Goal: Check status

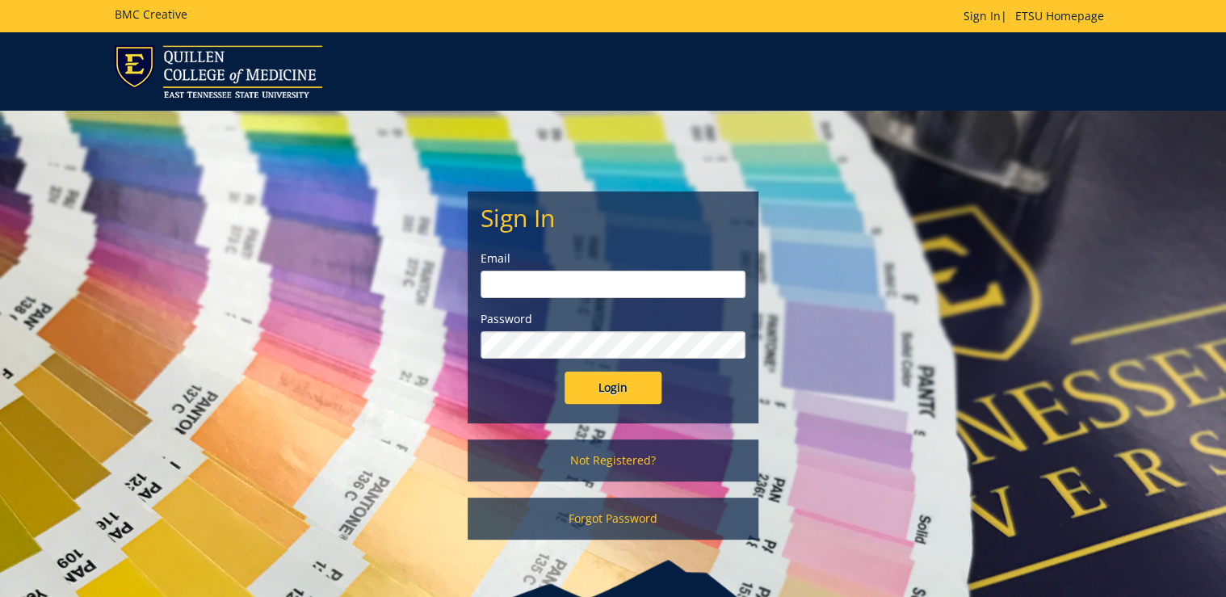
type input "[PERSON_NAME][EMAIL_ADDRESS][DOMAIN_NAME]"
click at [633, 385] on input "Login" at bounding box center [613, 388] width 97 height 32
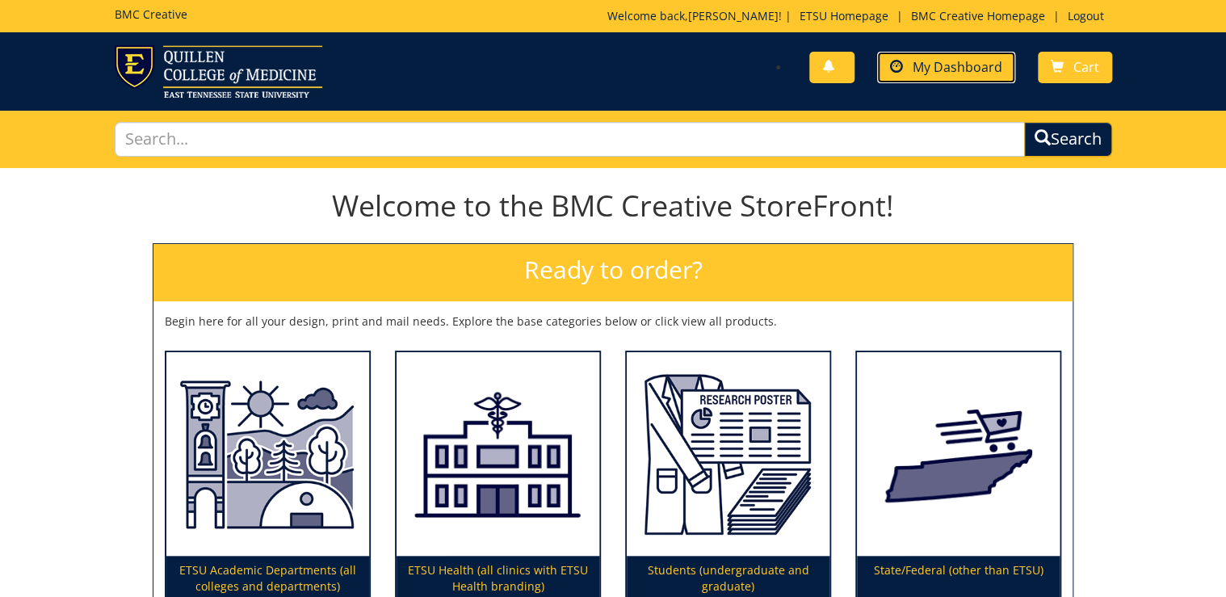
click at [940, 58] on span "My Dashboard" at bounding box center [958, 67] width 90 height 18
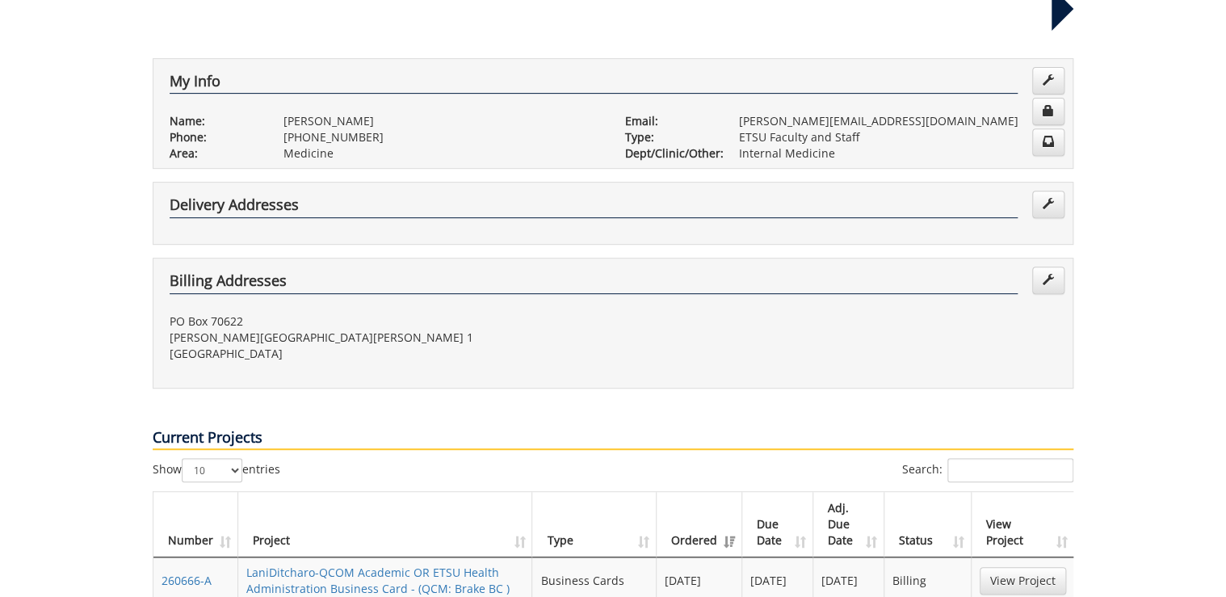
scroll to position [388, 0]
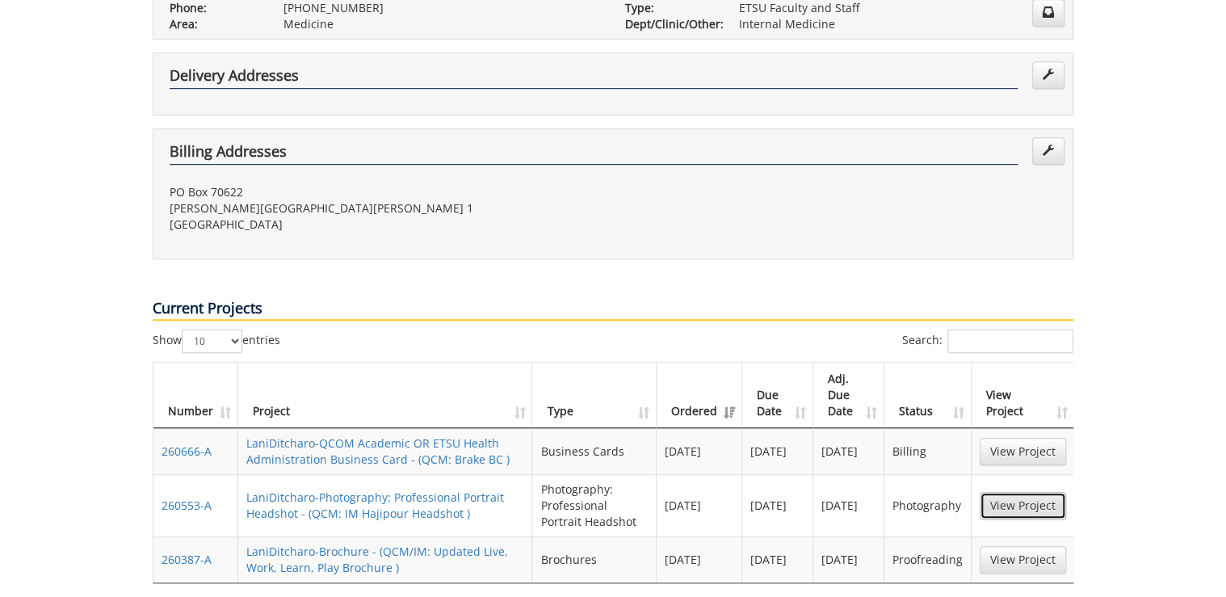
click at [1008, 492] on link "View Project" at bounding box center [1023, 505] width 86 height 27
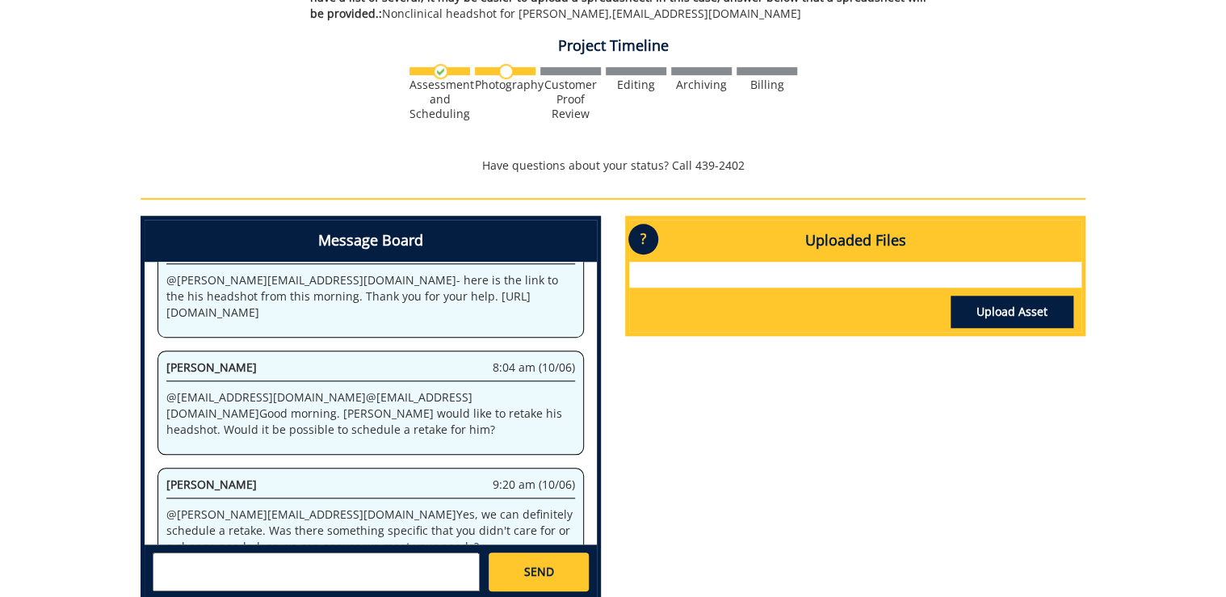
scroll to position [360, 0]
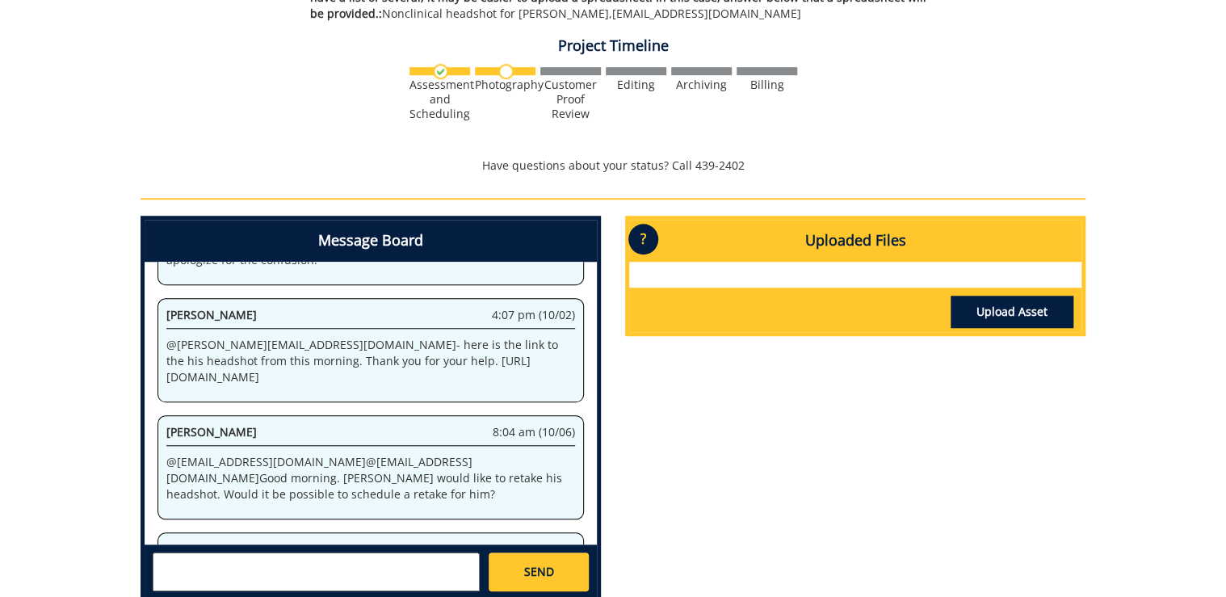
drag, startPoint x: 348, startPoint y: 344, endPoint x: 343, endPoint y: 368, distance: 24.7
click at [343, 368] on p "@ ditcharo@etsu.edu - here is the link to the his headshot from this morning. T…" at bounding box center [370, 361] width 409 height 48
copy p "https://etsu365-my.sharepoint.com/:i:/g/personal/gougeja_etsu_edu/EUDA5ONIzSZAq…"
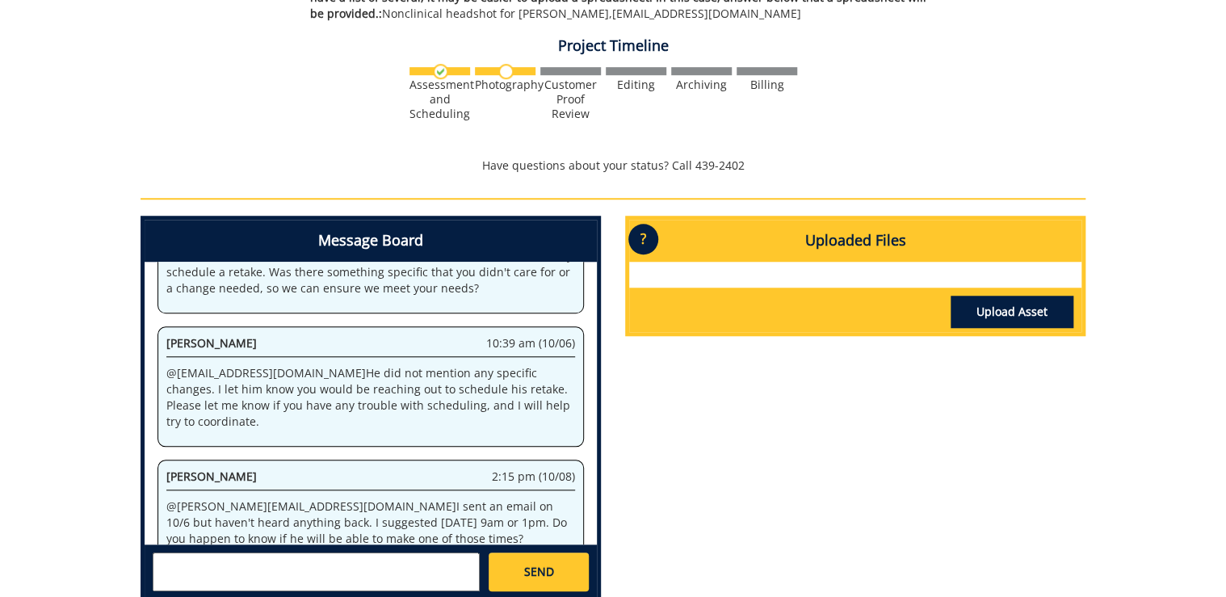
scroll to position [1007, 0]
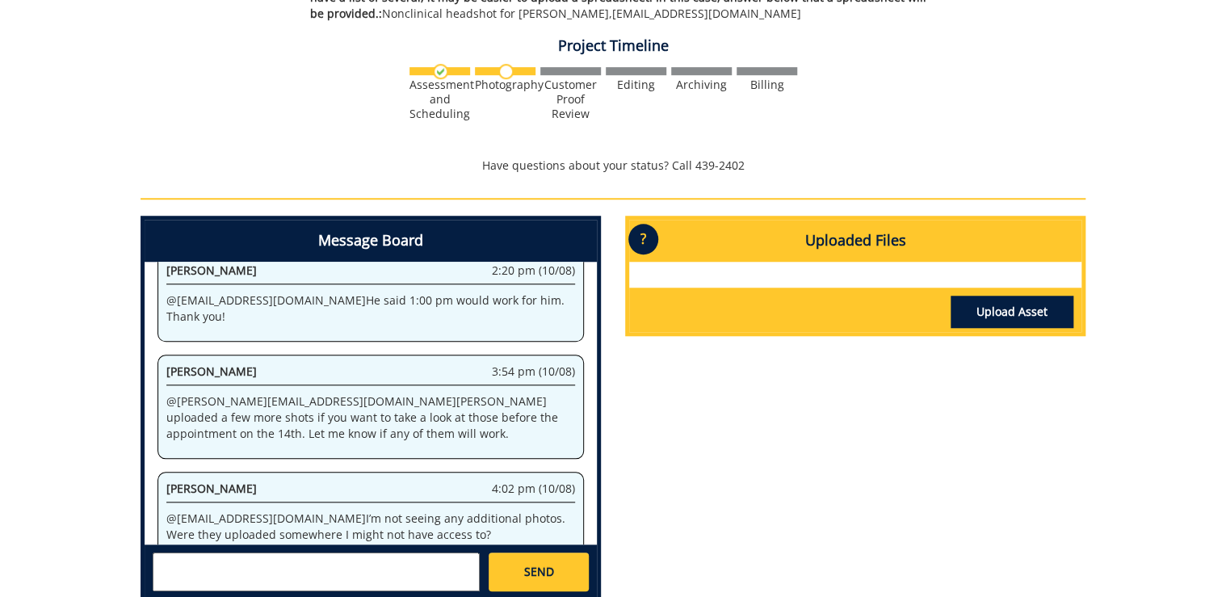
click at [331, 423] on div "System 9:41 am (09/23) Welcome to the Project Messenger. All messages will appe…" at bounding box center [371, 403] width 452 height 283
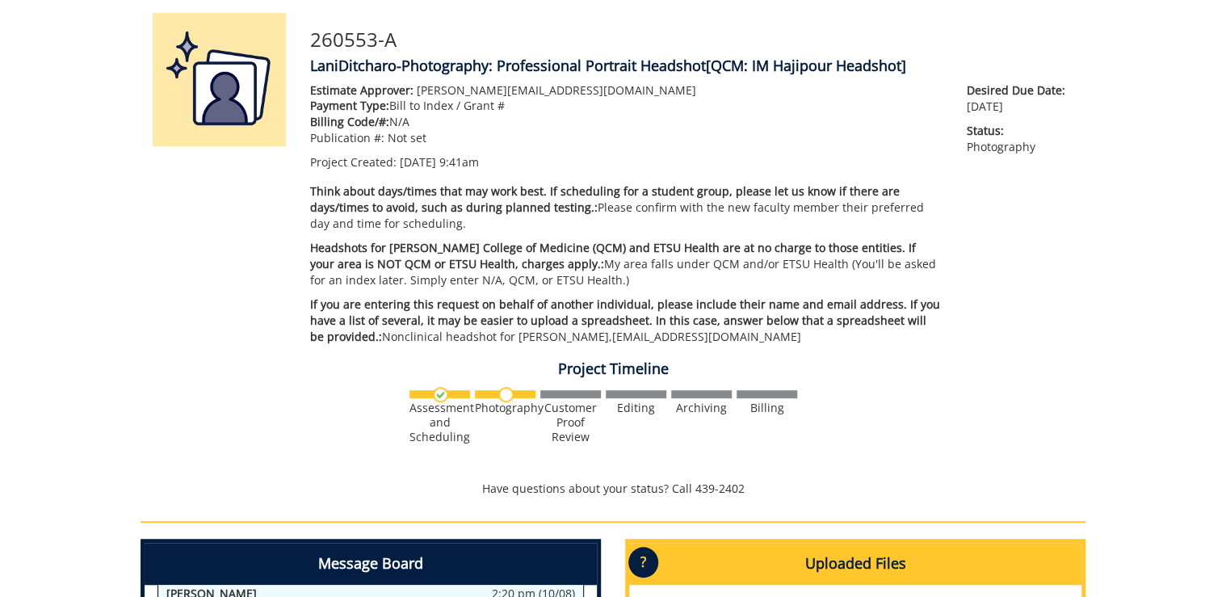
scroll to position [0, 0]
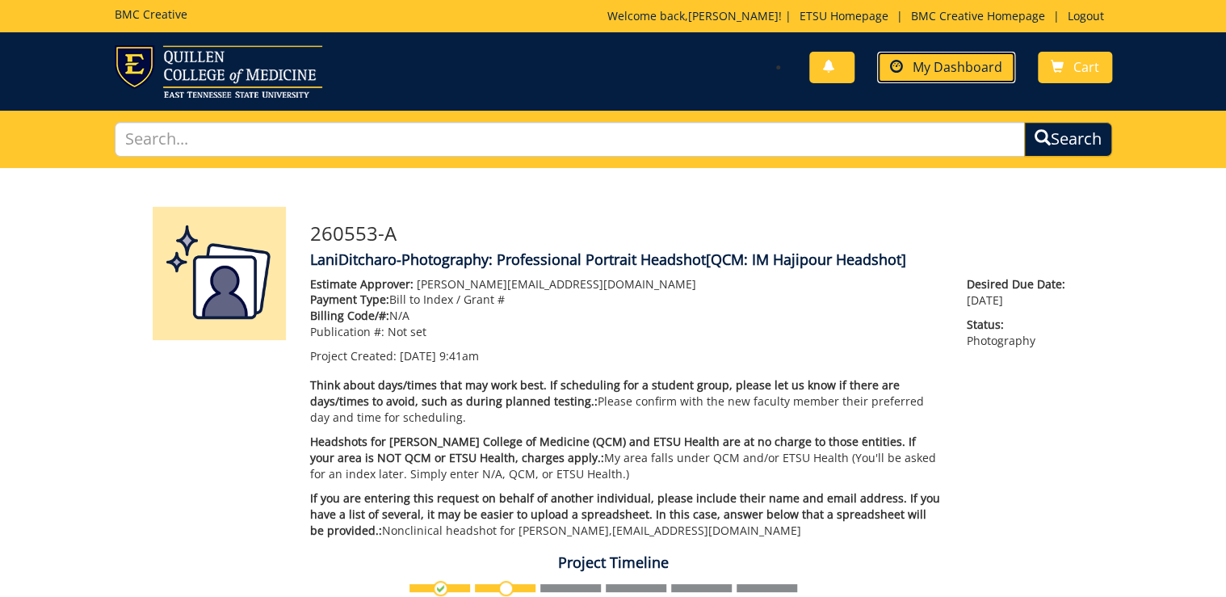
click at [943, 71] on span "My Dashboard" at bounding box center [958, 67] width 90 height 18
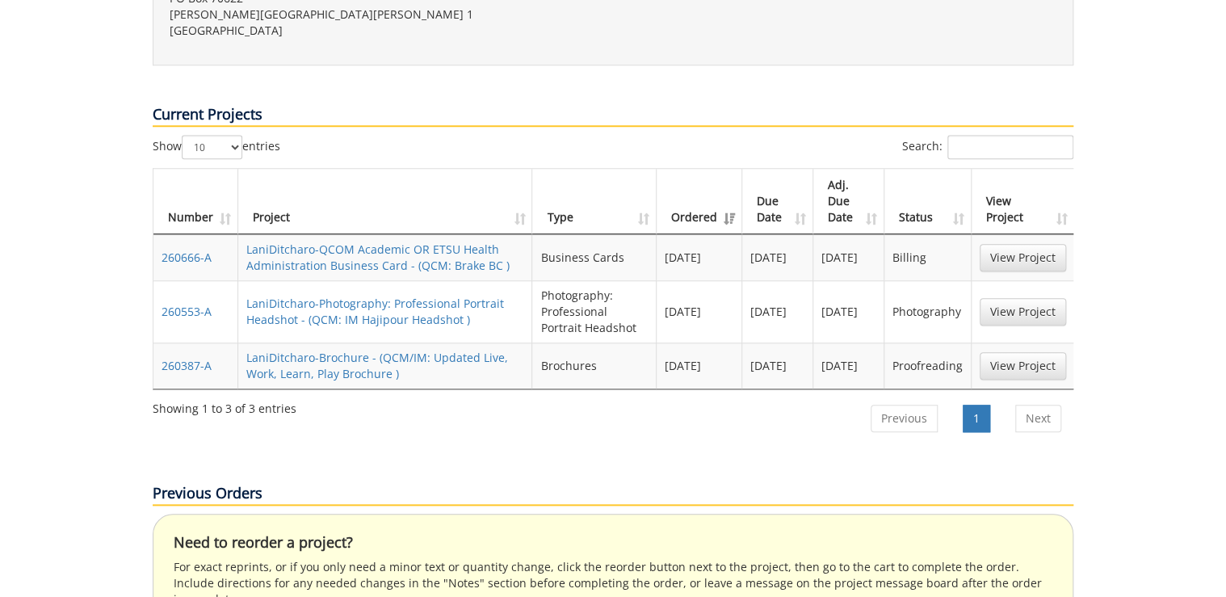
scroll to position [646, 0]
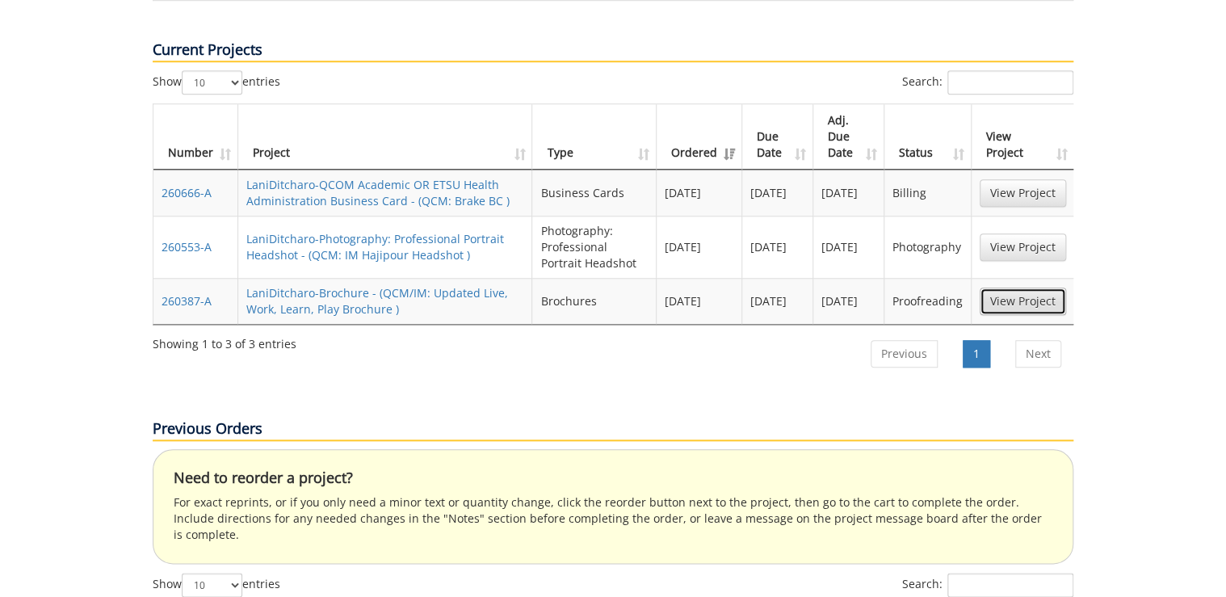
click at [1008, 288] on link "View Project" at bounding box center [1023, 301] width 86 height 27
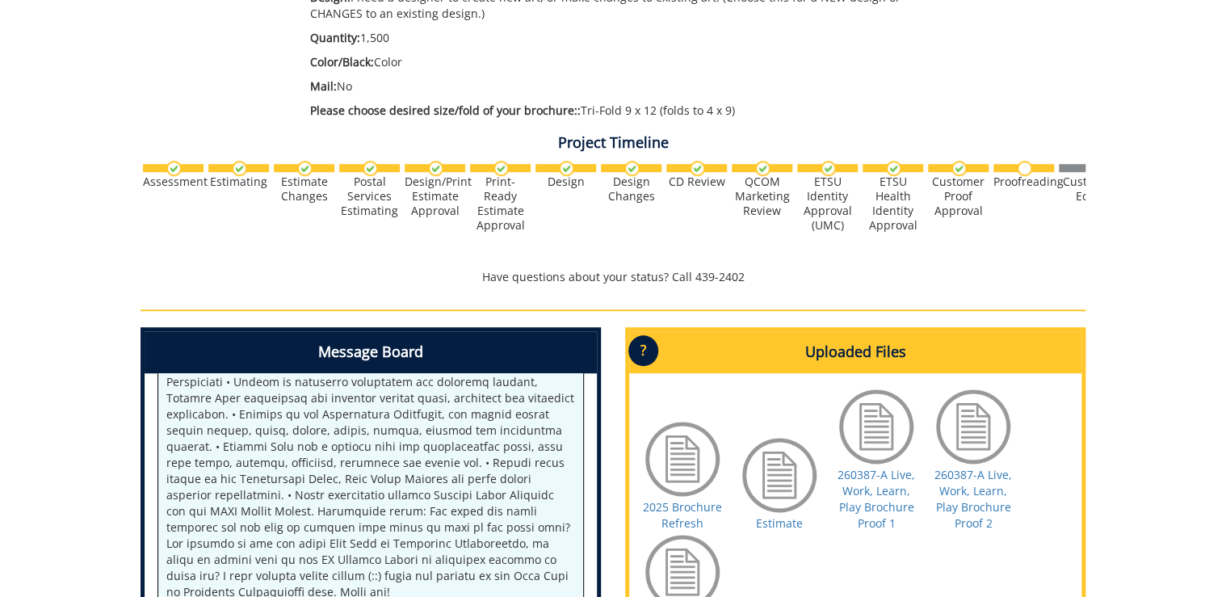
scroll to position [582, 0]
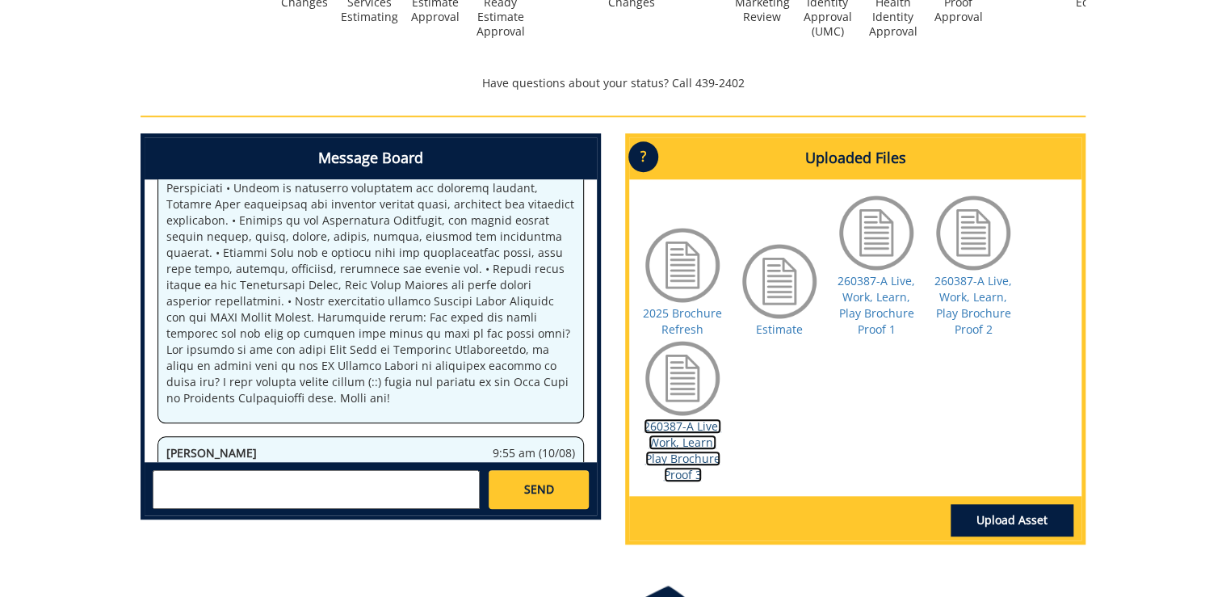
click at [696, 445] on link "260387-A Live, Work, Learn, Play Brochure Proof 3" at bounding box center [683, 450] width 78 height 64
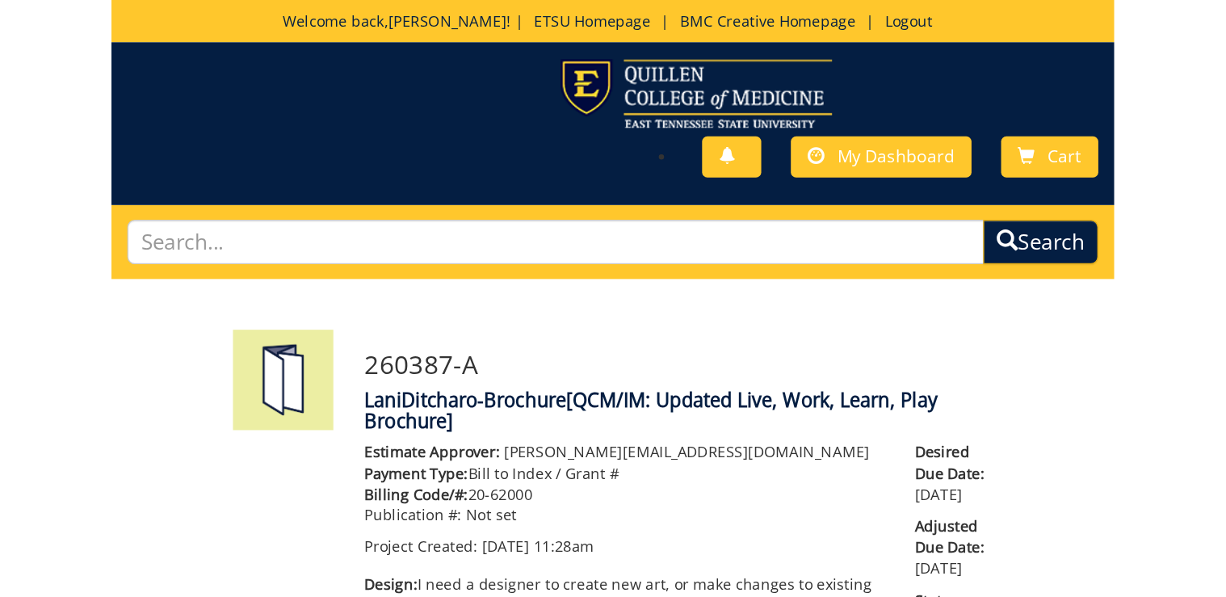
scroll to position [2111, 0]
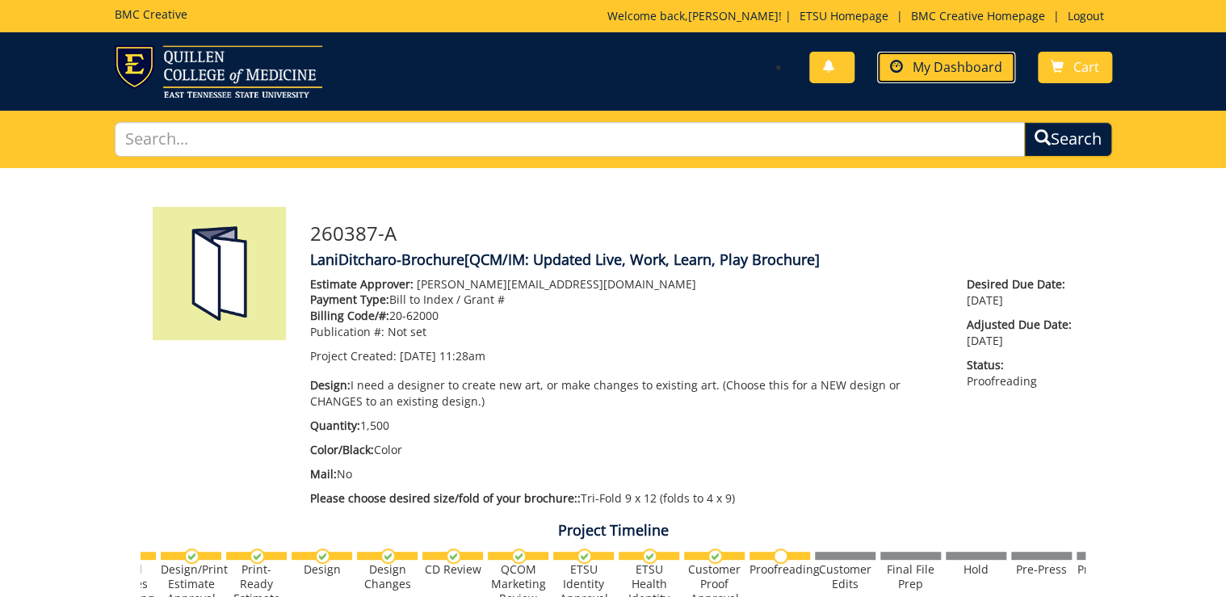
click at [953, 70] on span "My Dashboard" at bounding box center [958, 67] width 90 height 18
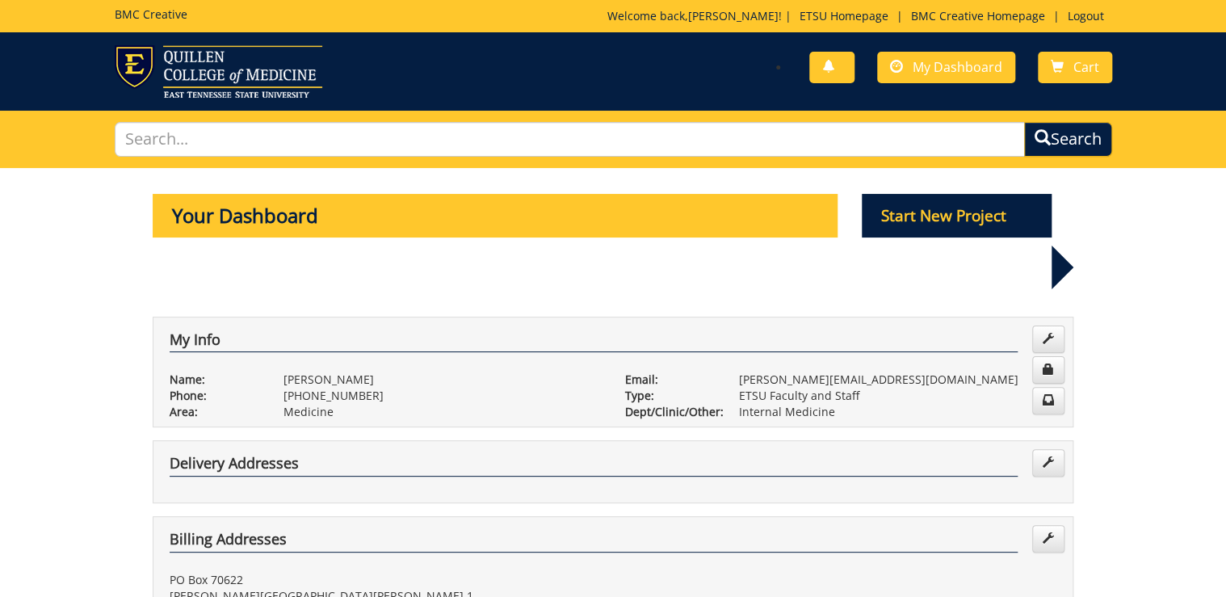
drag, startPoint x: 1205, startPoint y: 0, endPoint x: 1186, endPoint y: 305, distance: 306.0
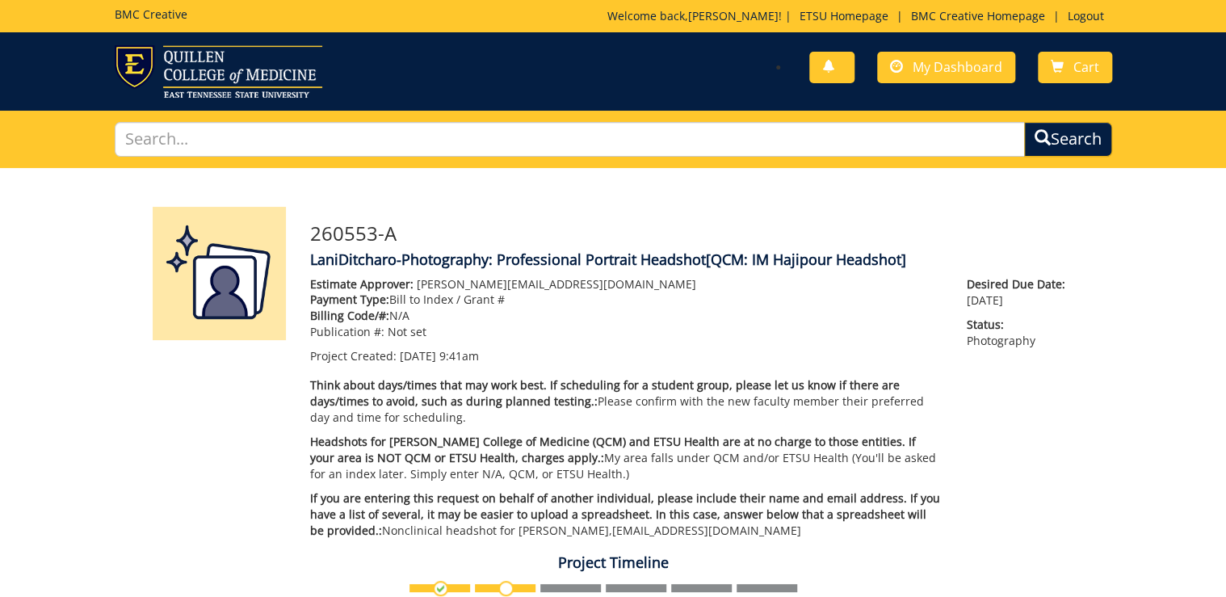
scroll to position [517, 0]
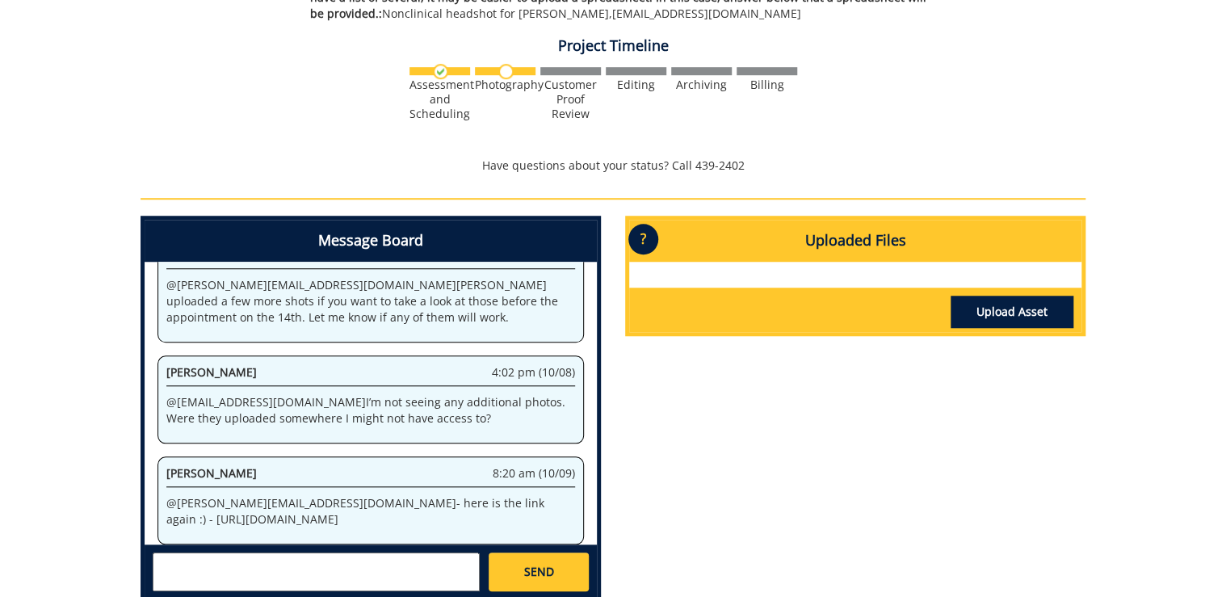
drag, startPoint x: 414, startPoint y: 468, endPoint x: 420, endPoint y: 490, distance: 23.5
click at [420, 495] on p "@ [PERSON_NAME][EMAIL_ADDRESS][DOMAIN_NAME] - here is the link again :) - [URL]…" at bounding box center [370, 511] width 409 height 32
copy p "[URL][DOMAIN_NAME]"
click at [330, 410] on div "System 9:41 am (09/23) Welcome to the Project Messenger. All messages will appe…" at bounding box center [371, 403] width 452 height 283
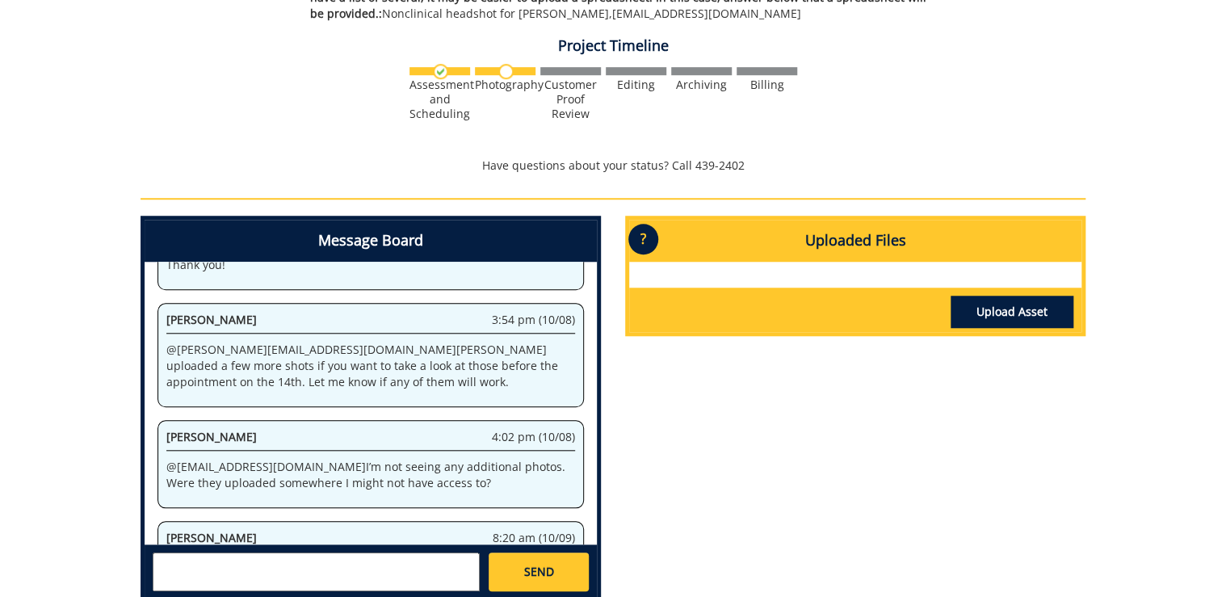
click at [65, 410] on div "260553-A LaniDitcharo-Photography: Professional Portrait Headshot [QCM: IM Haji…" at bounding box center [613, 133] width 1226 height 965
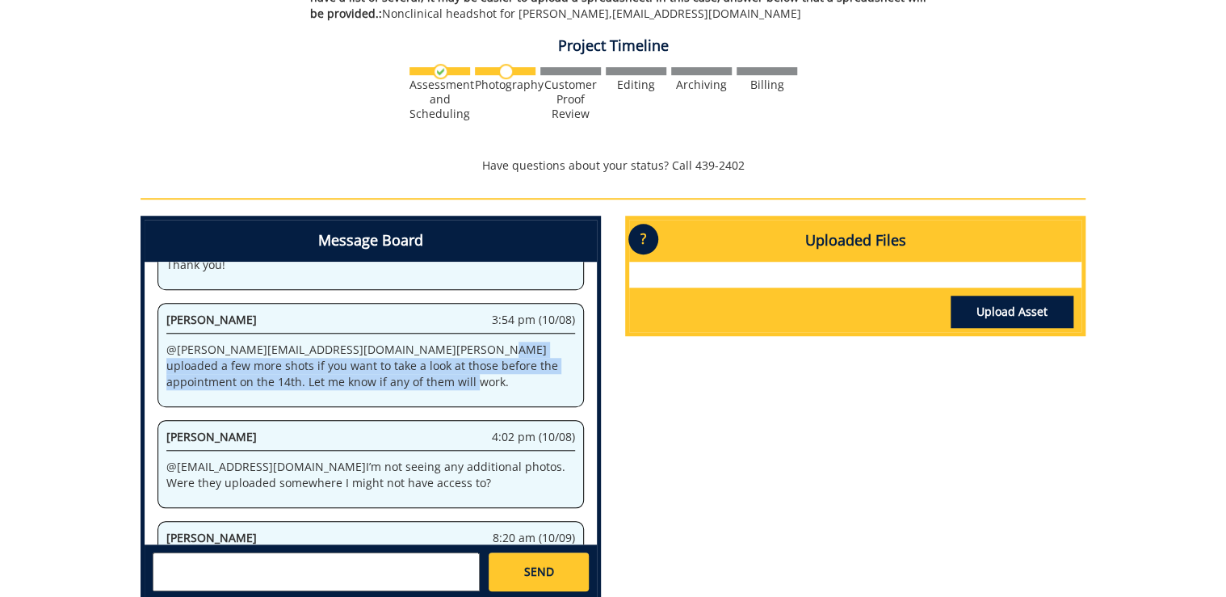
drag, startPoint x: 317, startPoint y: 313, endPoint x: 317, endPoint y: 347, distance: 33.9
click at [317, 347] on p "@ [PERSON_NAME][EMAIL_ADDRESS][DOMAIN_NAME] [PERSON_NAME] uploaded a few more s…" at bounding box center [370, 366] width 409 height 48
copy p "uploaded a few more shots if you want to take a look at those before the appoin…"
click at [350, 342] on p "@ ditcharo@etsu.edu Jeremy uploaded a few more shots if you want to take a look…" at bounding box center [370, 366] width 409 height 48
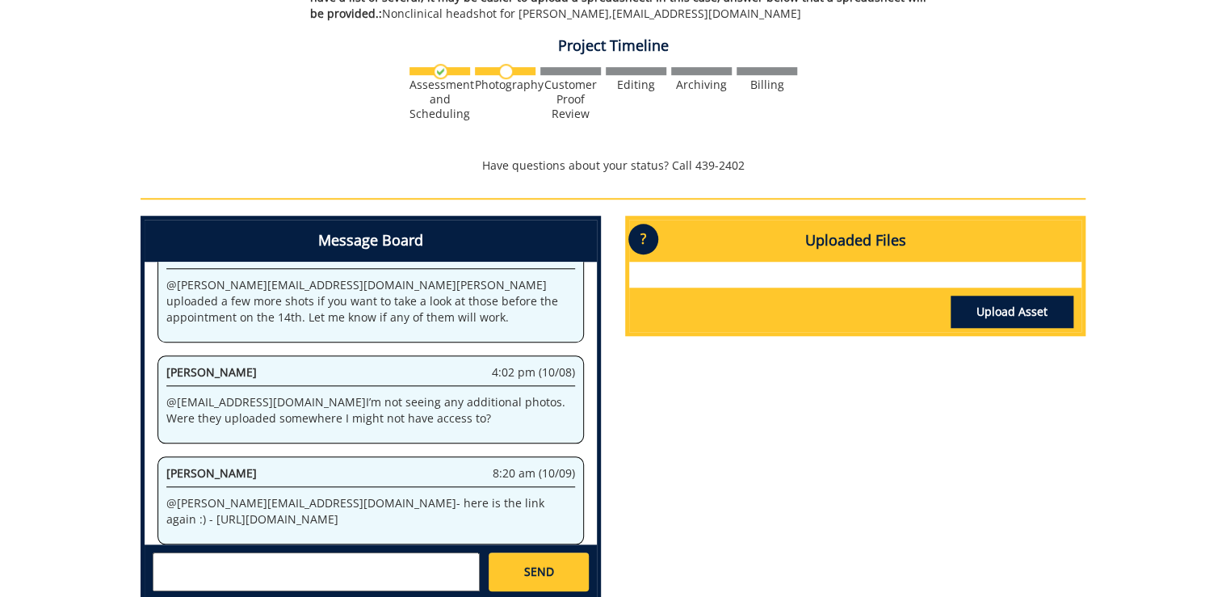
scroll to position [690, 0]
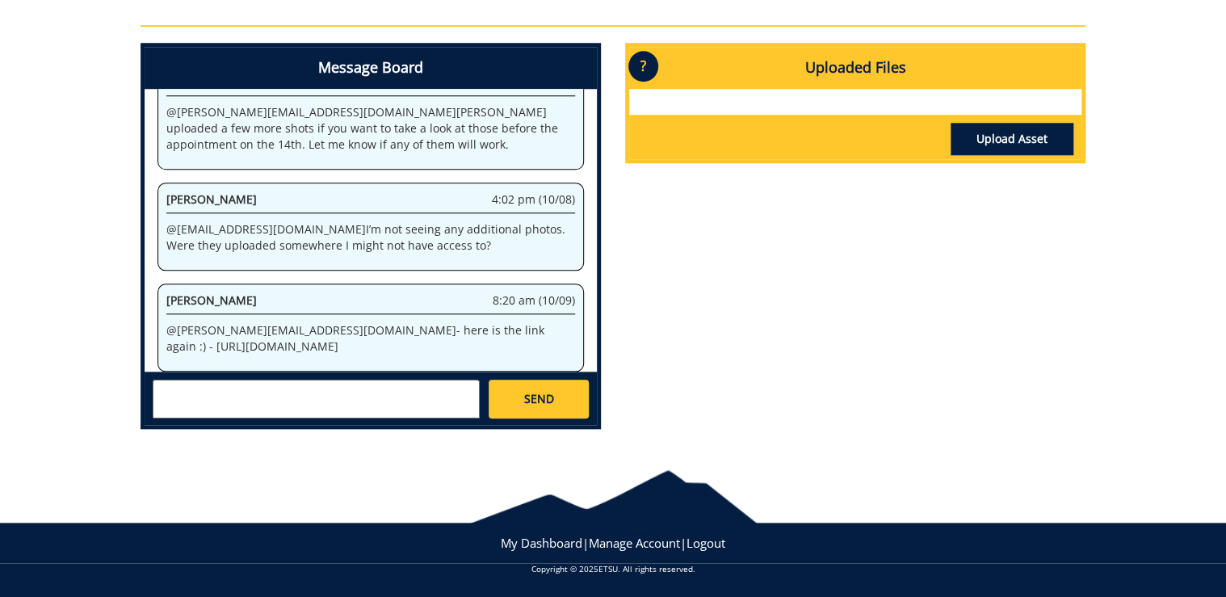
drag, startPoint x: 414, startPoint y: 290, endPoint x: 433, endPoint y: 318, distance: 33.8
click at [433, 322] on p "@ ditcharo@etsu.edu - here is the link again :) - https://etsu365-my.sharepoint…" at bounding box center [370, 338] width 409 height 32
drag, startPoint x: 433, startPoint y: 318, endPoint x: 442, endPoint y: 304, distance: 17.0
copy p "https://etsu365-my.sharepoint.com/:f:/g/personal/gougeja_etsu_edu/EgQtr5S0IxtLv…"
click at [238, 322] on p "@ ditcharo@etsu.edu - here is the link again :) - https://etsu365-my.sharepoint…" at bounding box center [370, 338] width 409 height 32
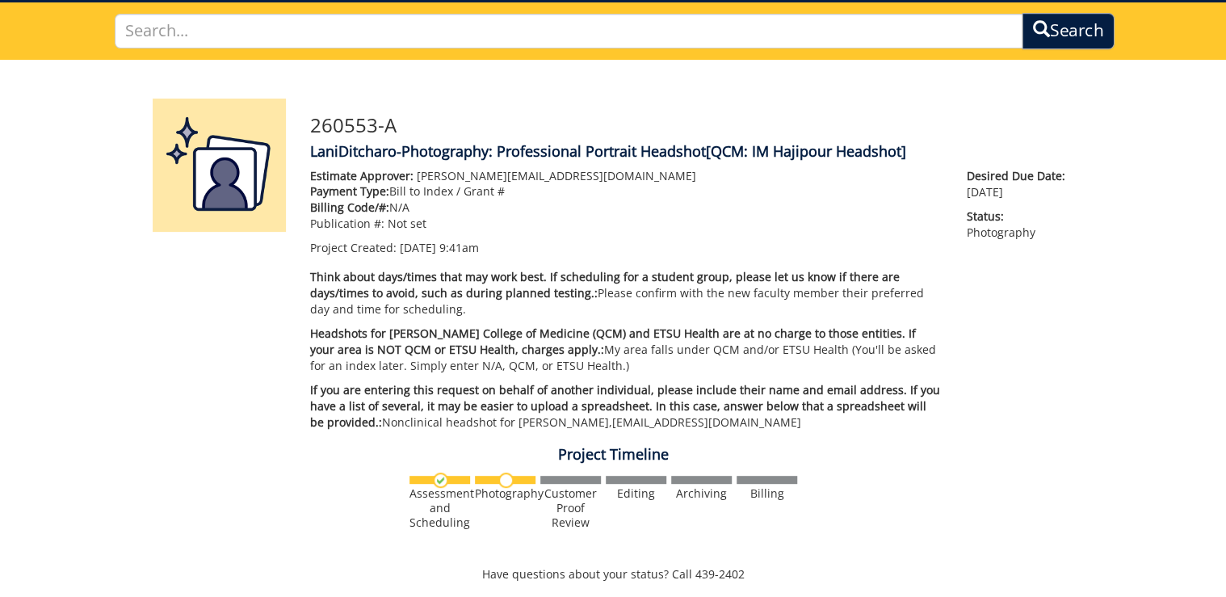
scroll to position [0, 0]
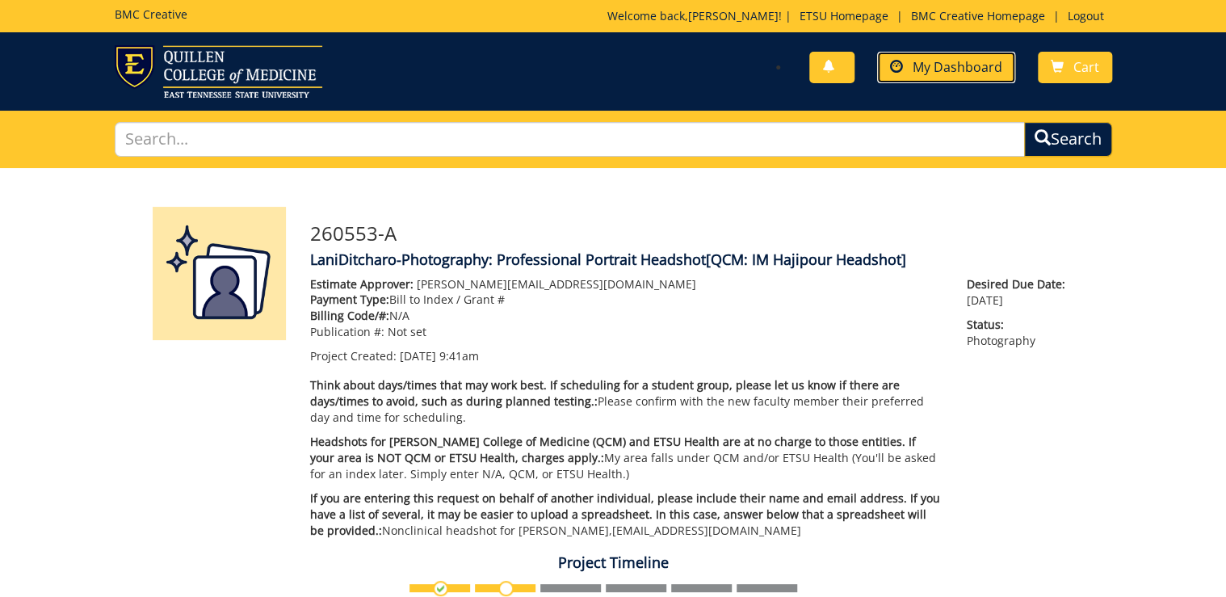
click at [998, 74] on span "My Dashboard" at bounding box center [958, 67] width 90 height 18
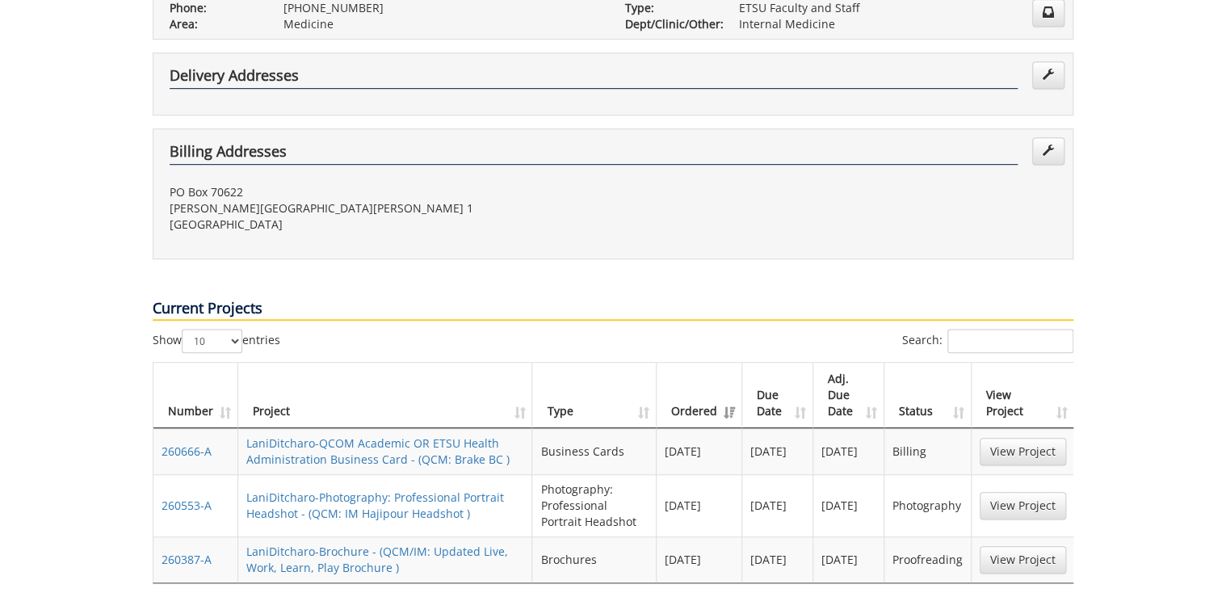
scroll to position [452, 0]
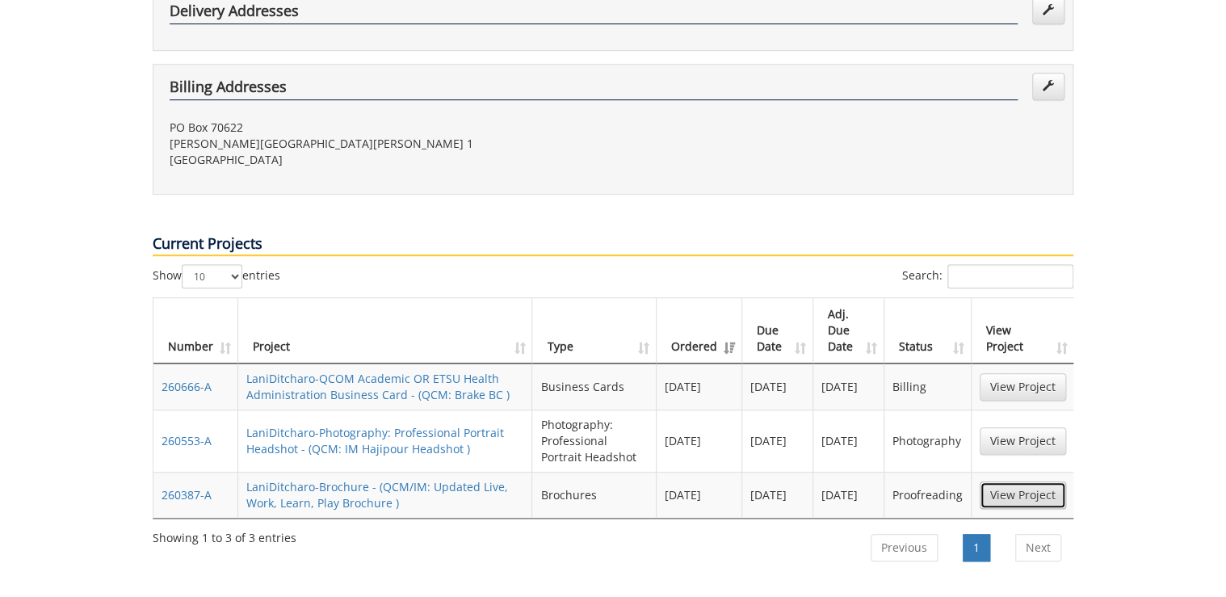
click at [1026, 481] on link "View Project" at bounding box center [1023, 494] width 86 height 27
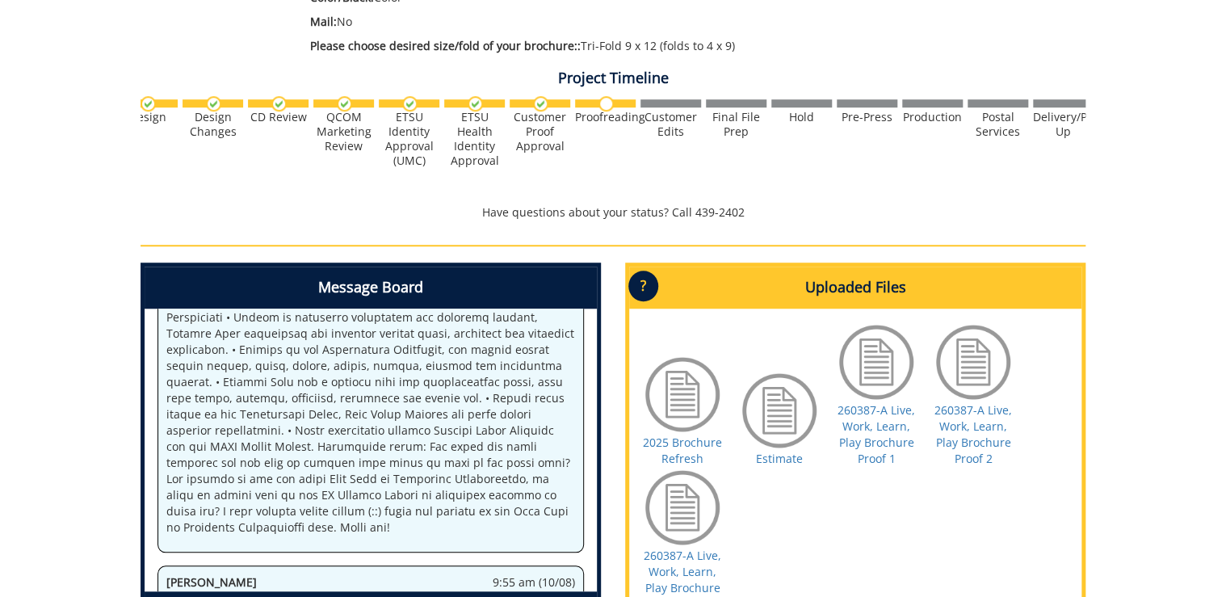
scroll to position [0, 578]
